Goal: Information Seeking & Learning: Learn about a topic

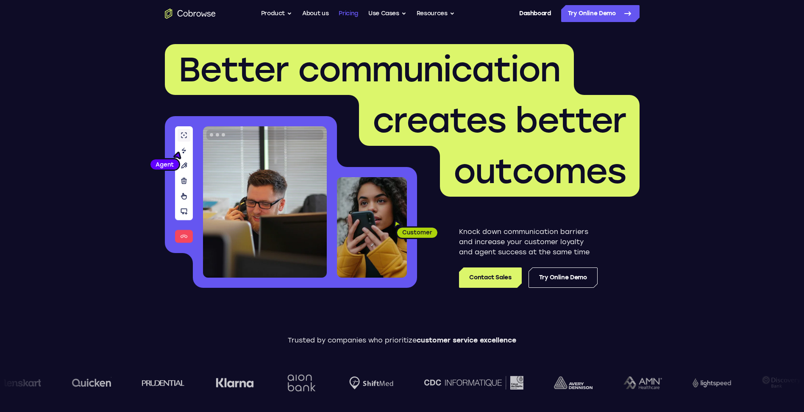
click at [344, 12] on link "Pricing" at bounding box center [349, 13] width 20 height 17
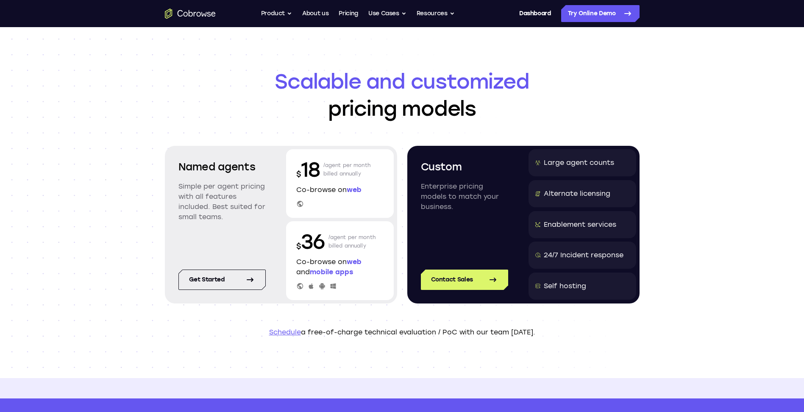
click at [353, 190] on span "web" at bounding box center [354, 190] width 15 height 8
click at [320, 189] on p "Co-browse on web" at bounding box center [339, 190] width 87 height 10
click at [220, 279] on link "Get started" at bounding box center [222, 280] width 87 height 20
click at [581, 164] on div "Large agent counts" at bounding box center [579, 163] width 70 height 10
click at [563, 197] on div "Alternate licensing" at bounding box center [577, 194] width 67 height 10
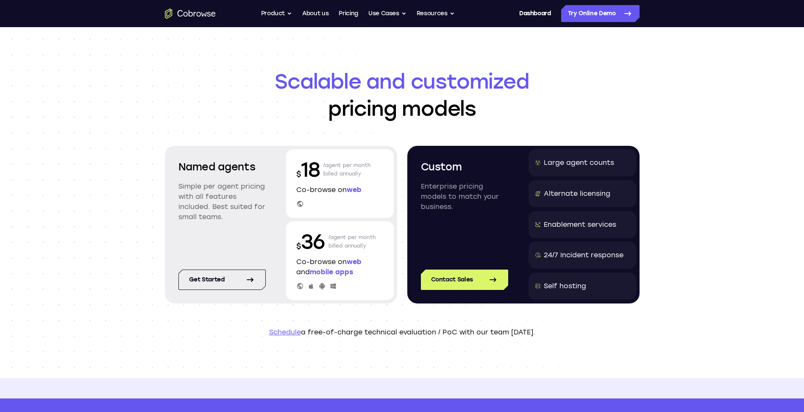
click at [575, 225] on div "Enablement services" at bounding box center [580, 225] width 73 height 10
click at [564, 254] on div "24/7 Incident response" at bounding box center [584, 255] width 80 height 10
click at [578, 286] on div "Self hosting" at bounding box center [565, 286] width 42 height 10
click at [571, 257] on div "24/7 Incident response" at bounding box center [584, 255] width 80 height 10
click at [564, 226] on div "Enablement services" at bounding box center [580, 225] width 73 height 10
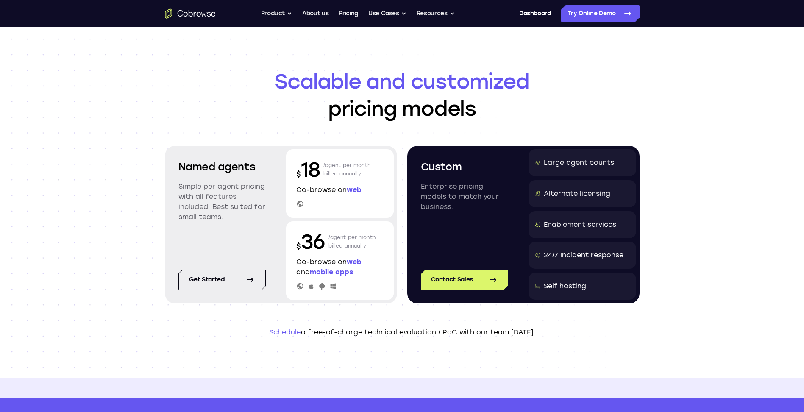
click at [578, 197] on div "Alternate licensing" at bounding box center [577, 194] width 67 height 10
click at [343, 190] on p "Co-browse on web" at bounding box center [339, 190] width 87 height 10
click at [302, 204] on icon at bounding box center [300, 204] width 8 height 8
click at [321, 188] on p "Co-browse on web" at bounding box center [339, 190] width 87 height 10
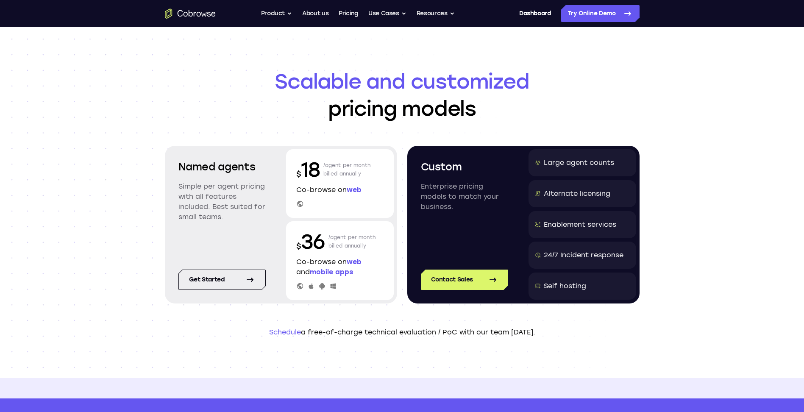
drag, startPoint x: 321, startPoint y: 188, endPoint x: 353, endPoint y: 217, distance: 43.3
click at [353, 217] on div "$ 18 /agent per month billed annually Co-browse on web" at bounding box center [340, 183] width 108 height 69
click at [577, 162] on div "Large agent counts" at bounding box center [579, 163] width 70 height 10
click at [560, 195] on div "Alternate licensing" at bounding box center [577, 194] width 67 height 10
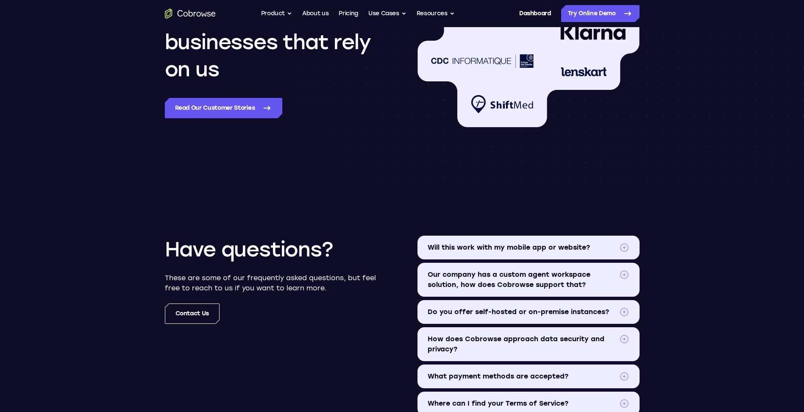
scroll to position [721, 0]
